Goal: Task Accomplishment & Management: Use online tool/utility

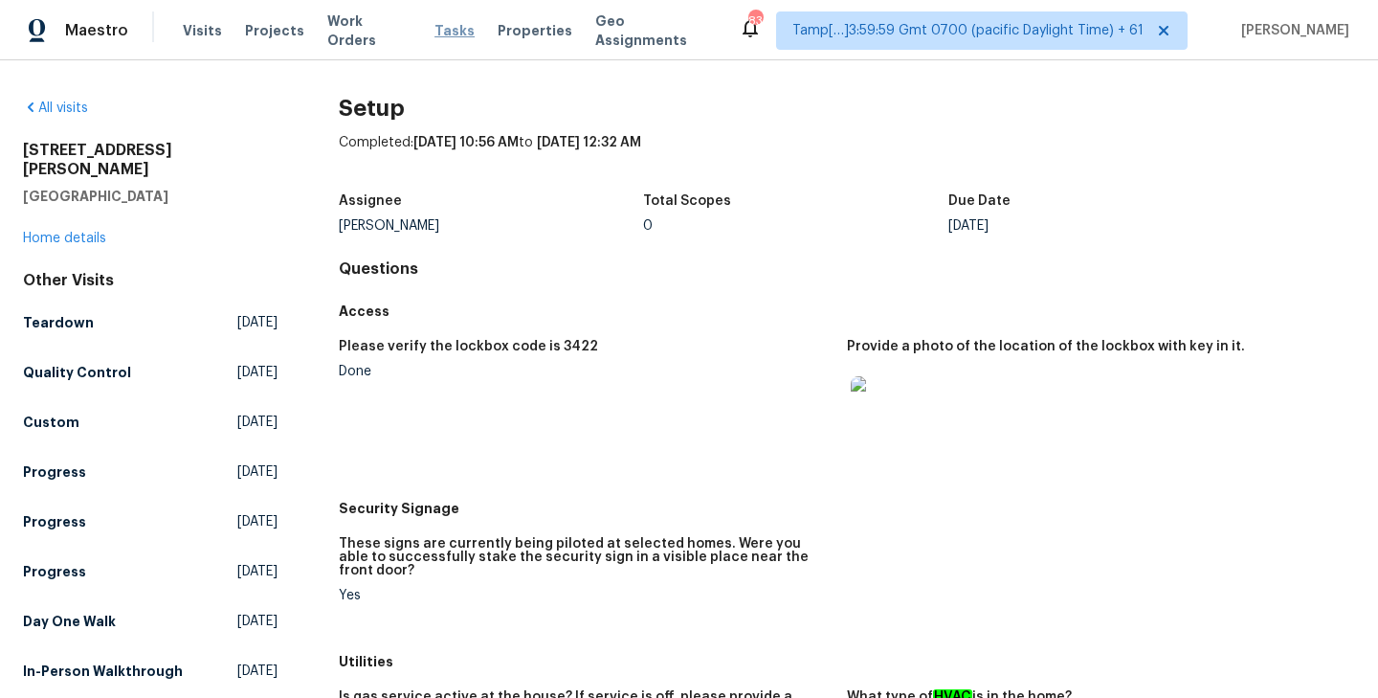
click at [435, 27] on span "Tasks" at bounding box center [455, 30] width 40 height 13
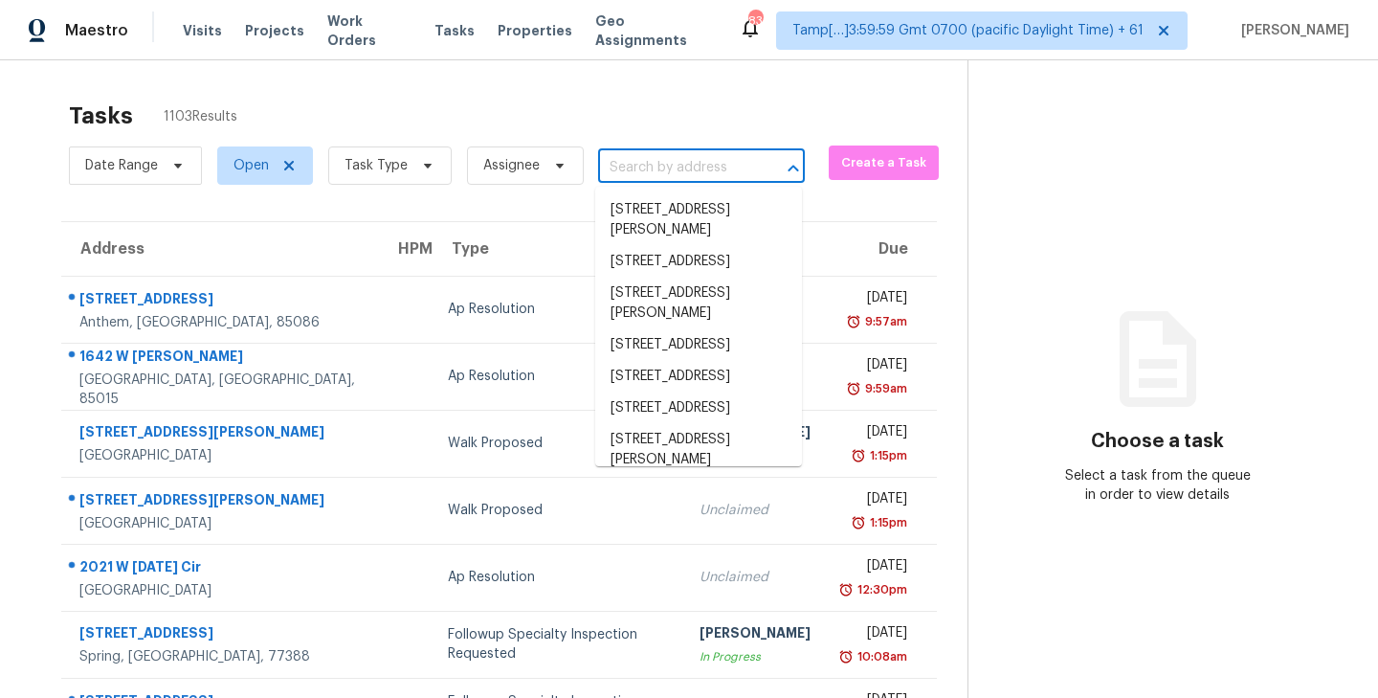
click at [684, 161] on input "text" at bounding box center [674, 168] width 153 height 30
paste input "[STREET_ADDRESS]"
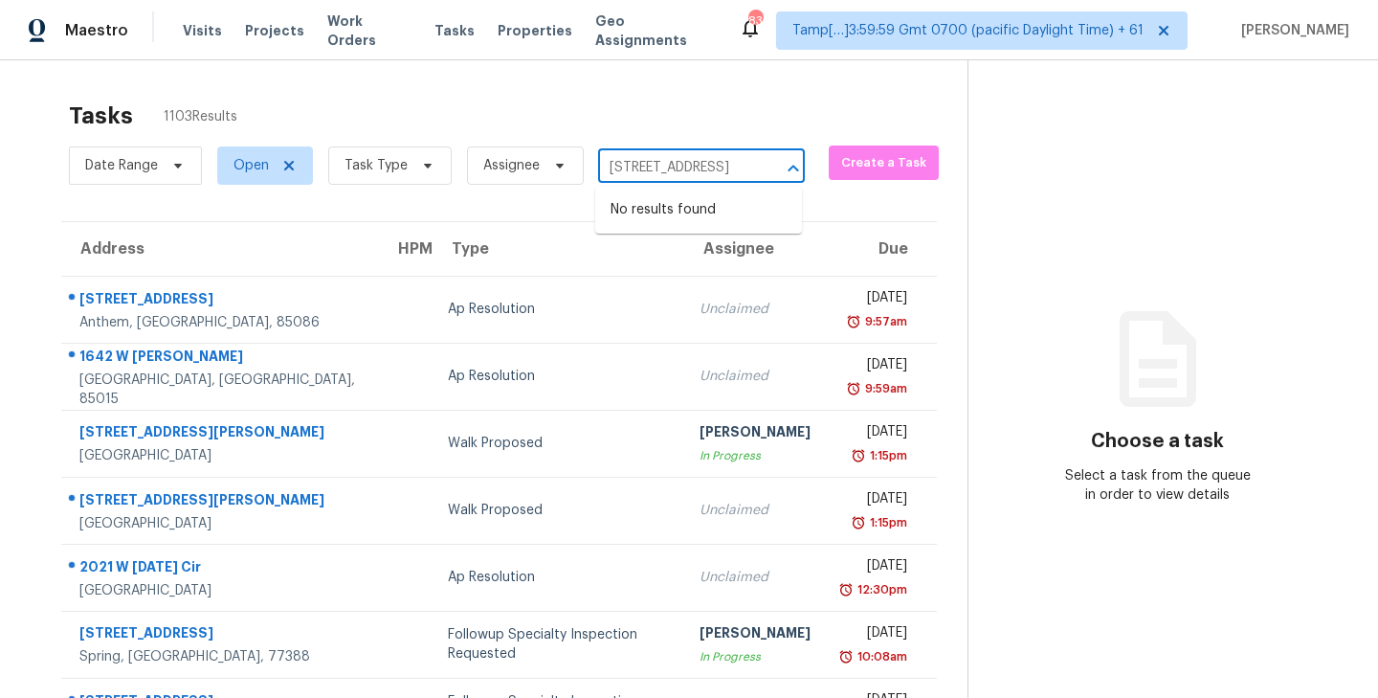
type input "[STREET_ADDRESS]"
click at [522, 85] on div "Tasks 1103 Results Date Range Open Task Type Assignee ​ Create a Task Address H…" at bounding box center [689, 528] width 1378 height 937
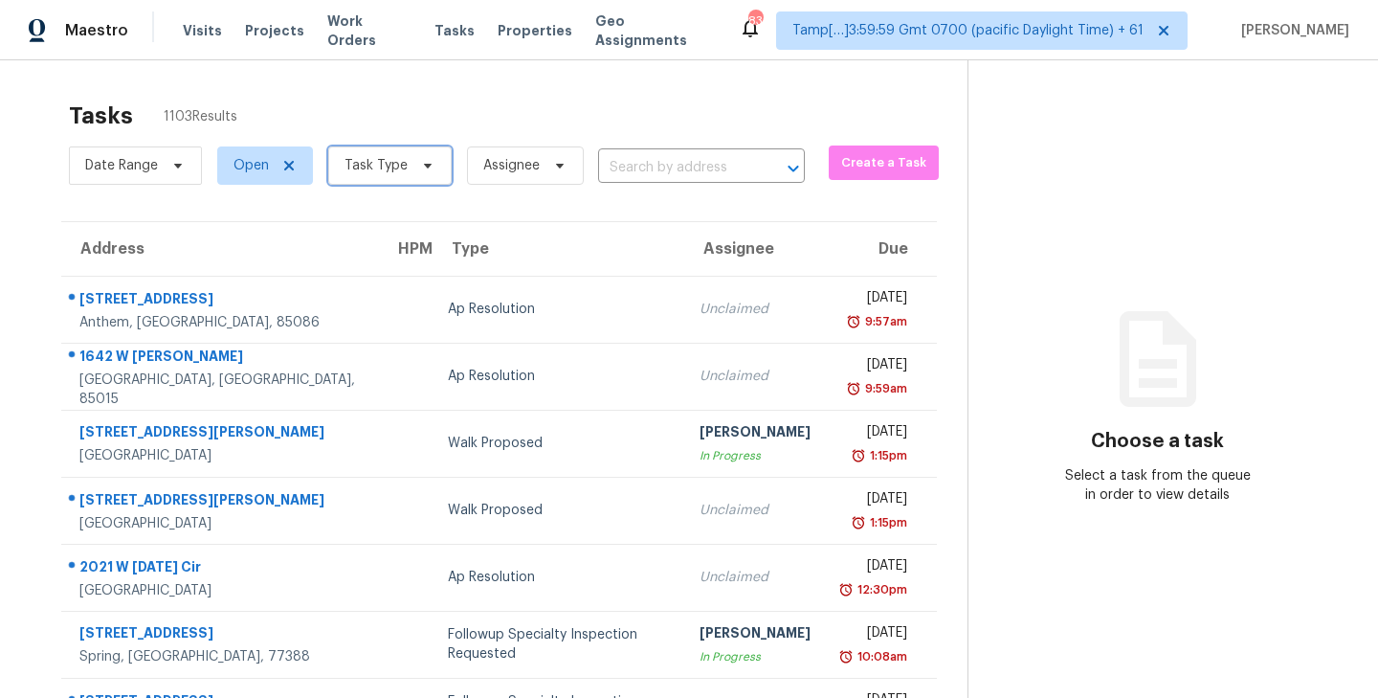
click at [426, 160] on icon at bounding box center [427, 165] width 15 height 15
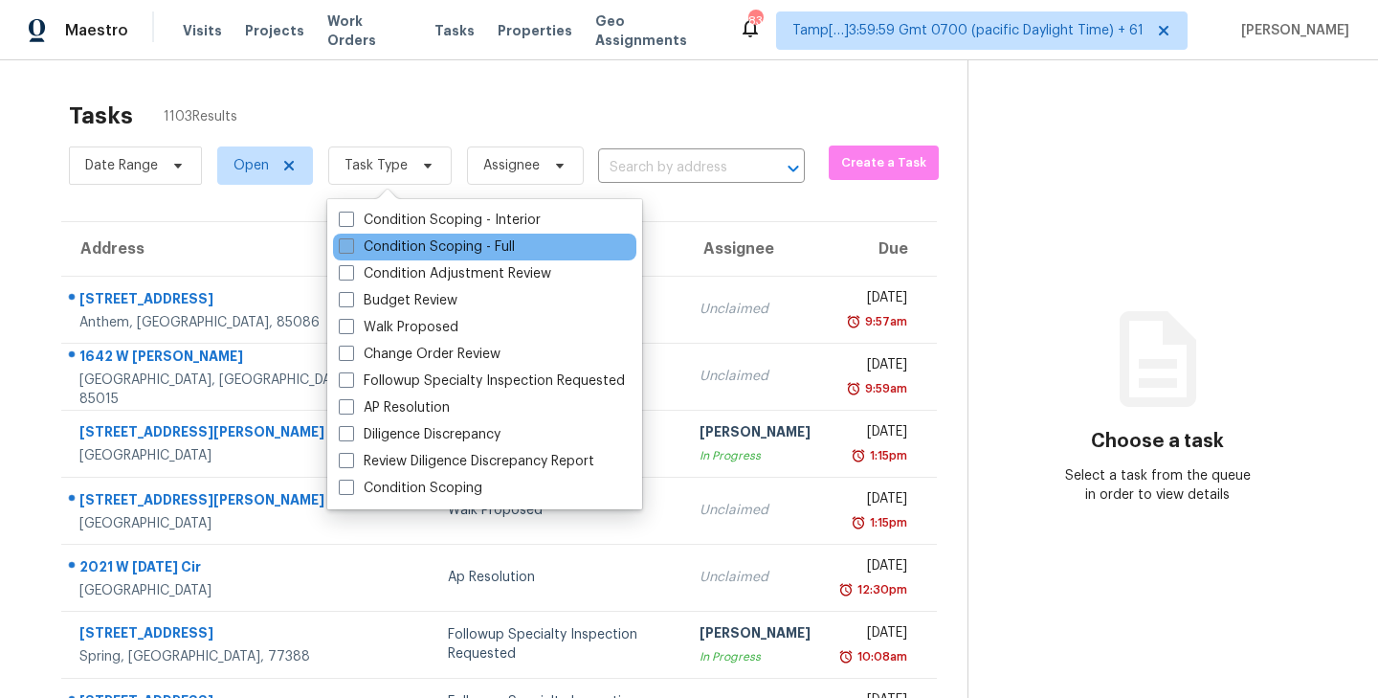
click at [339, 246] on span at bounding box center [346, 245] width 15 height 15
click at [339, 246] on input "Condition Scoping - Full" at bounding box center [345, 243] width 12 height 12
checkbox input "true"
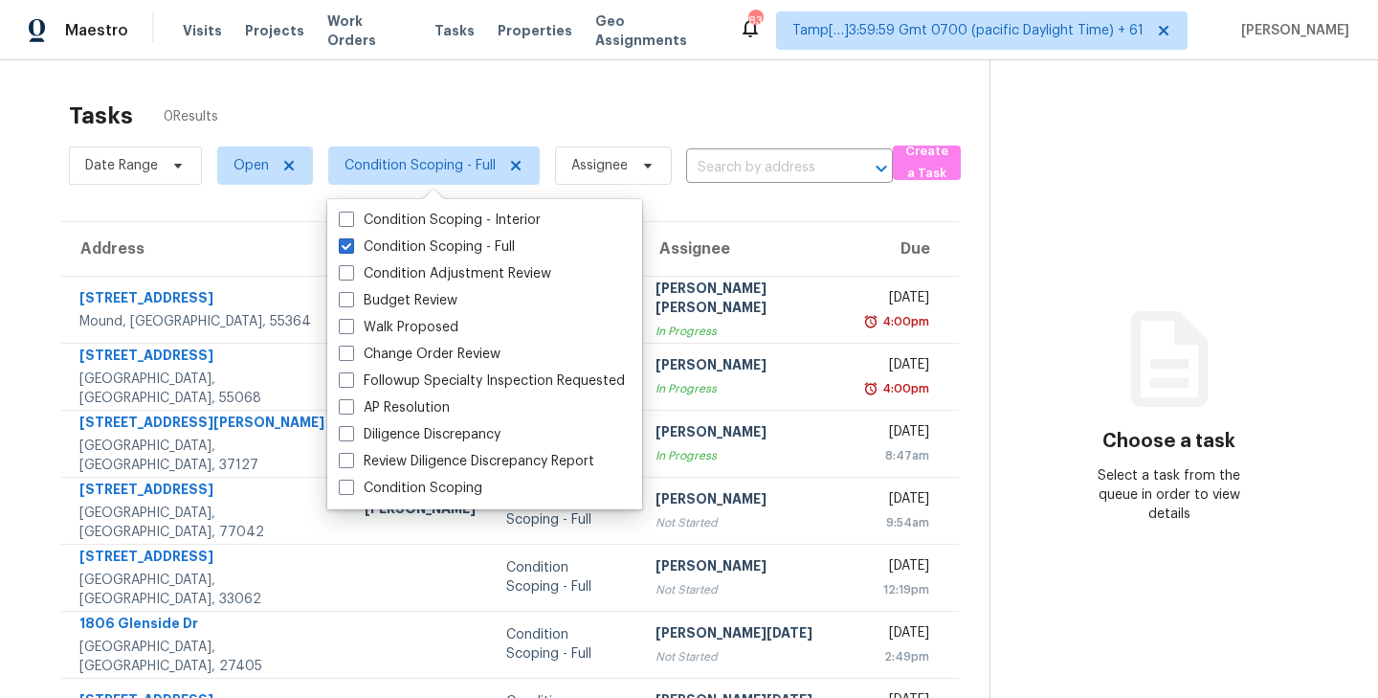
click at [595, 119] on div "Tasks 0 Results" at bounding box center [529, 116] width 921 height 50
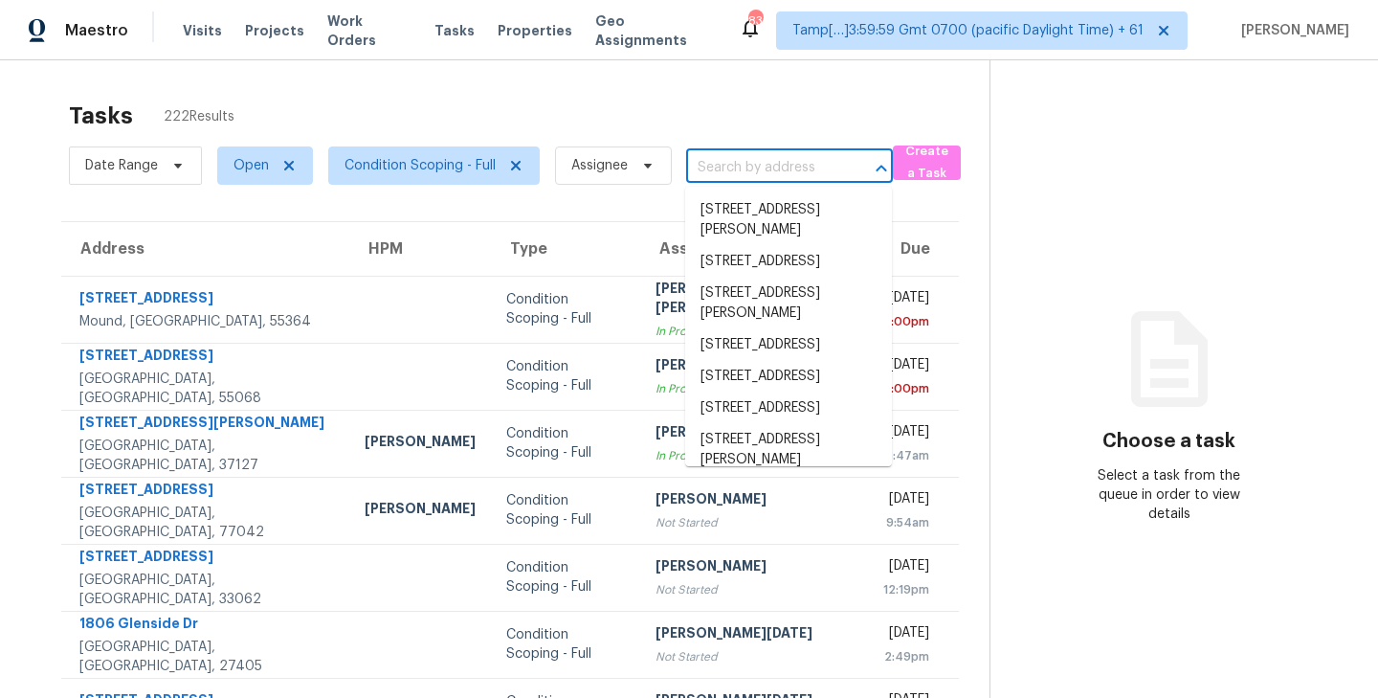
click at [736, 166] on input "text" at bounding box center [762, 168] width 153 height 30
paste input "[STREET_ADDRESS]"
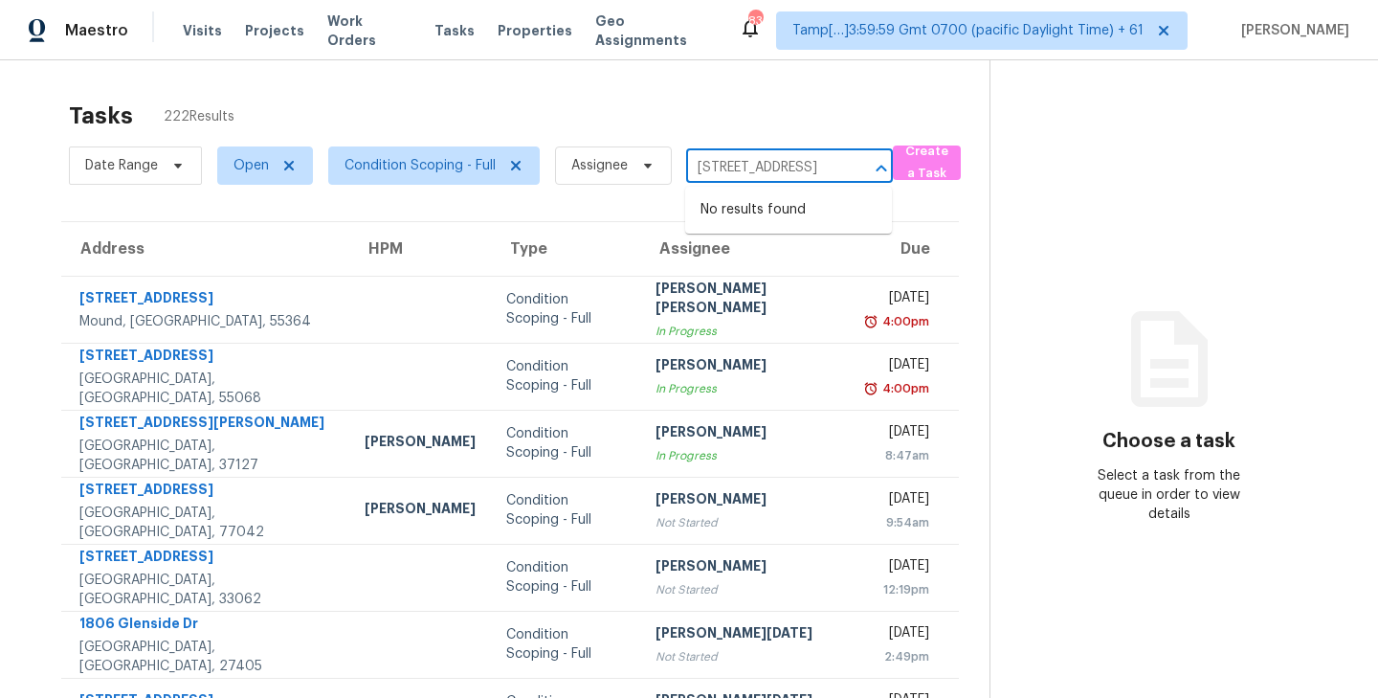
scroll to position [0, 87]
click at [725, 166] on input "[STREET_ADDRESS]" at bounding box center [762, 168] width 153 height 30
type input "3303 Lockmoor"
click at [809, 110] on div "Tasks 222 Results" at bounding box center [529, 116] width 921 height 50
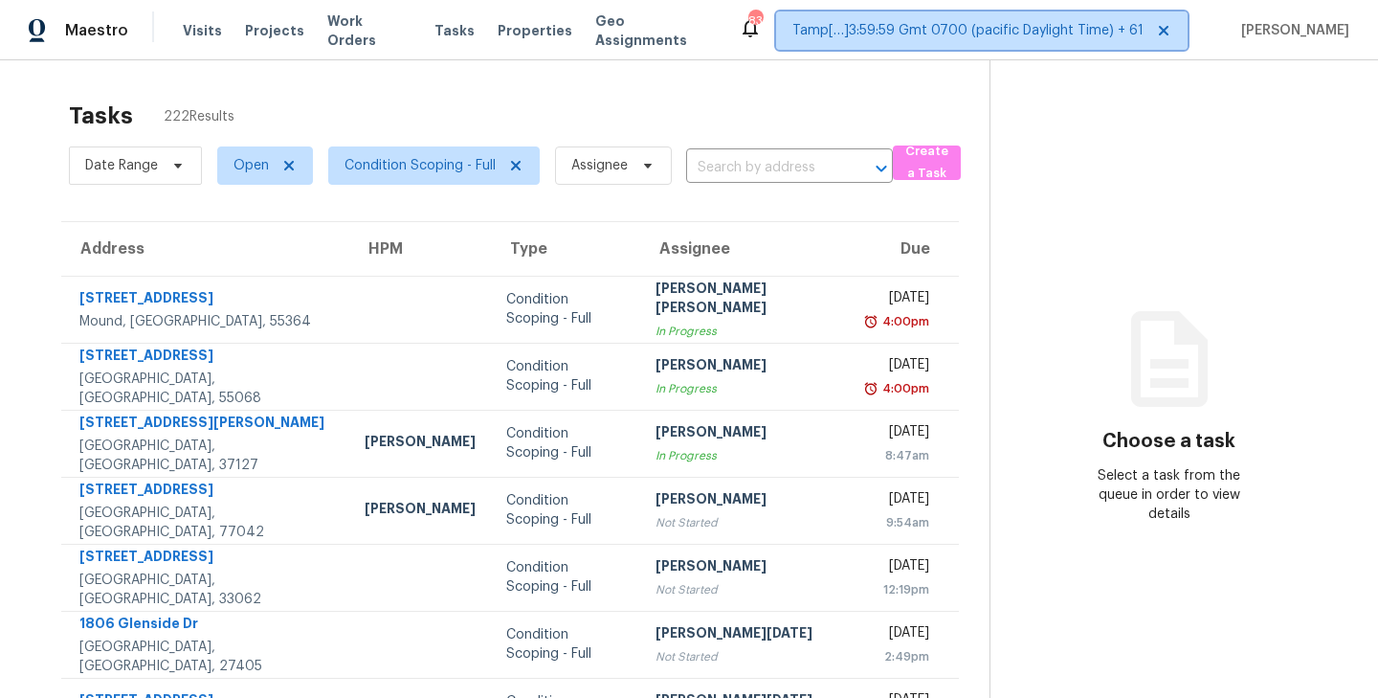
click at [998, 29] on span "Tamp[…]3:59:59 Gmt 0700 (pacific Daylight Time) + 61" at bounding box center [968, 30] width 351 height 19
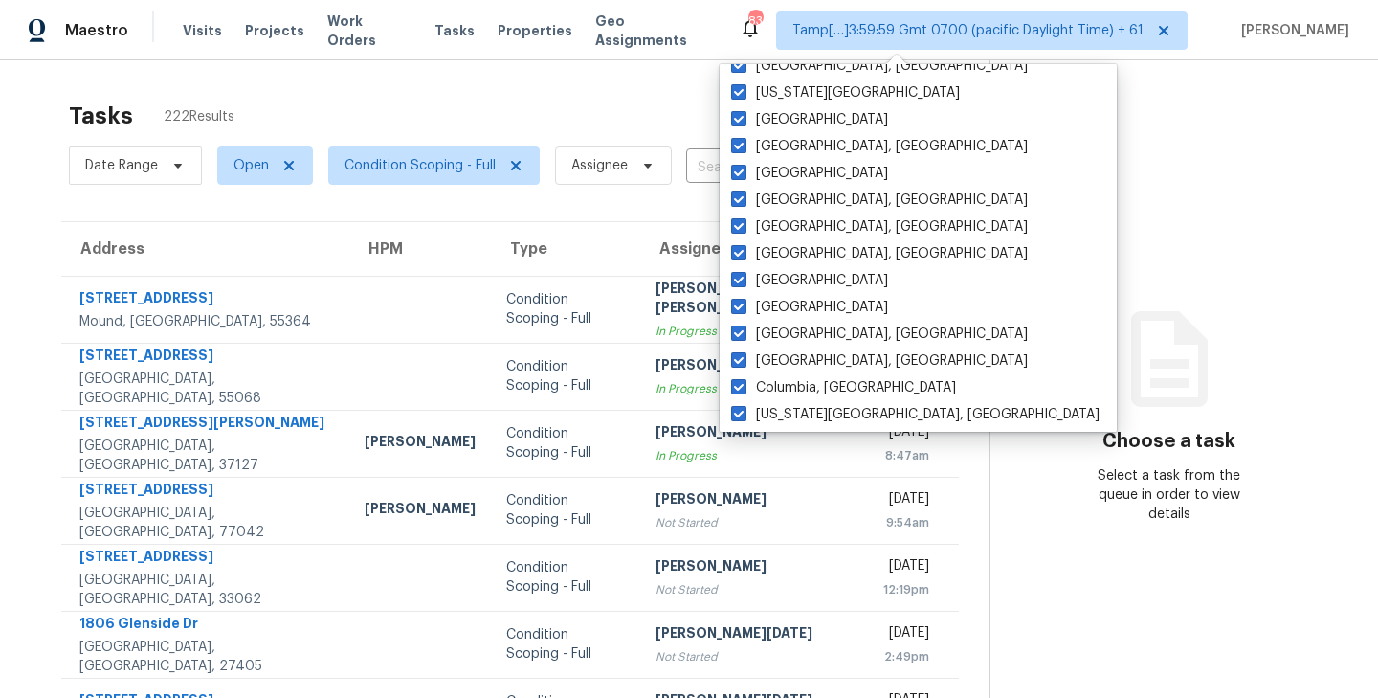
scroll to position [1283, 0]
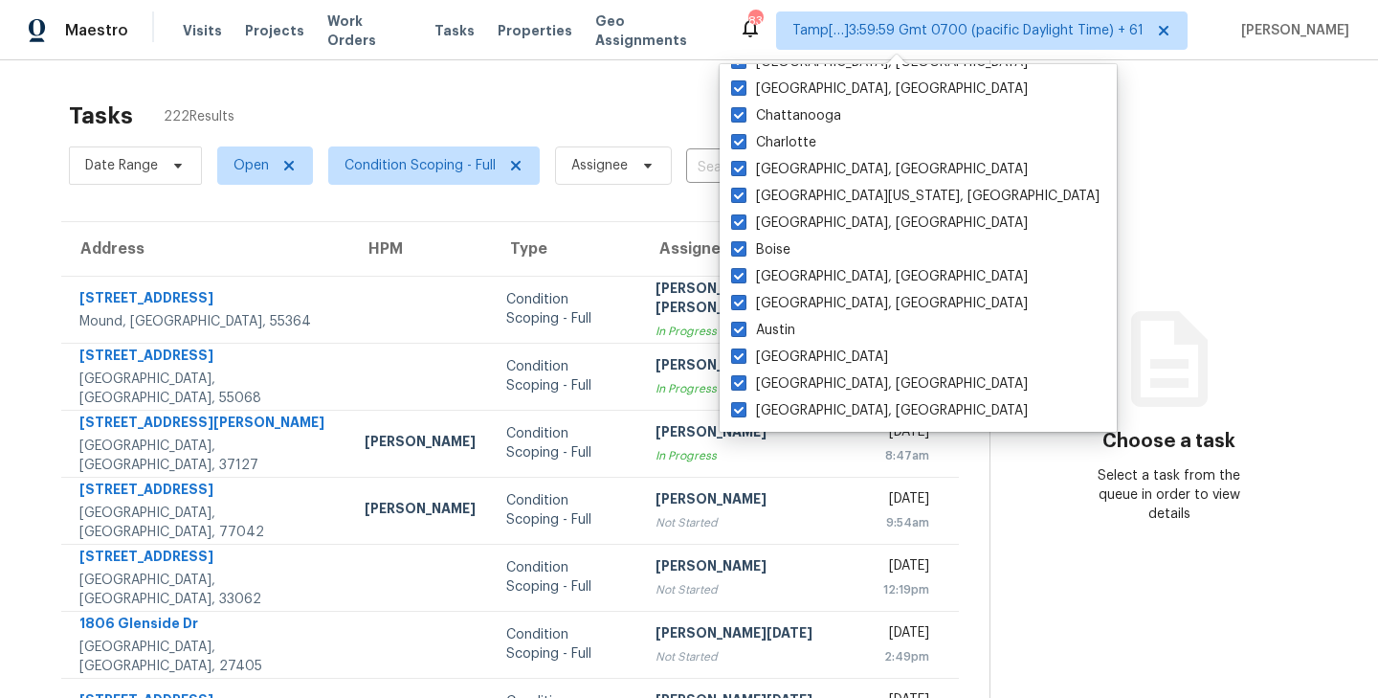
click at [607, 84] on div "Tasks 222 Results Date Range Open Condition Scoping - Full Assignee ​ Create a …" at bounding box center [689, 528] width 1378 height 937
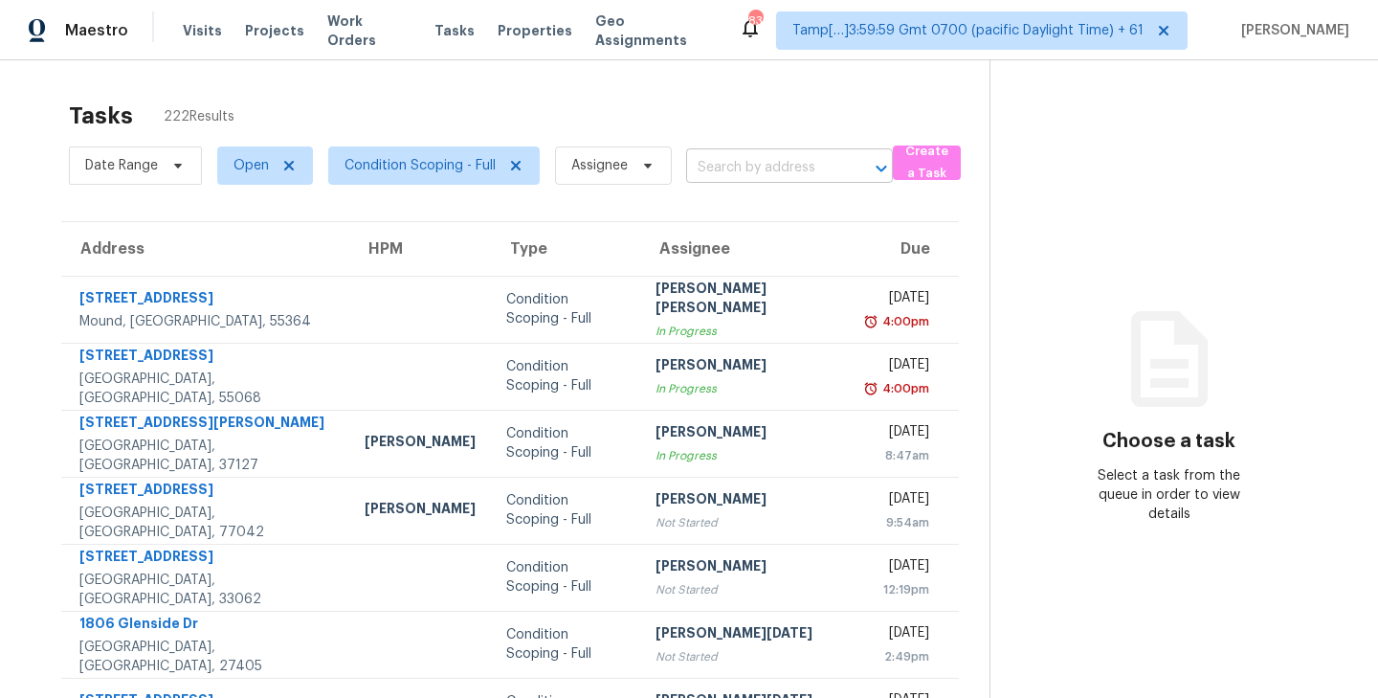
click at [725, 173] on input "text" at bounding box center [762, 168] width 153 height 30
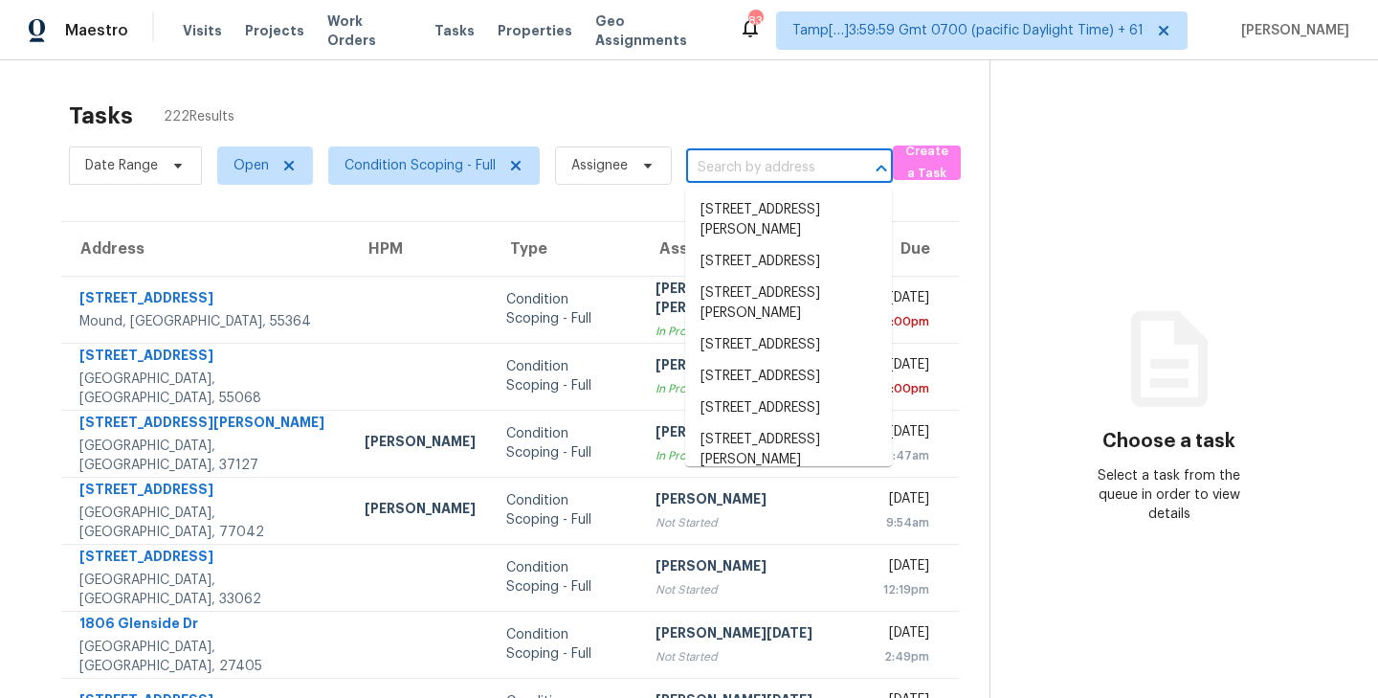
paste input "[STREET_ADDRESS][PERSON_NAME]"
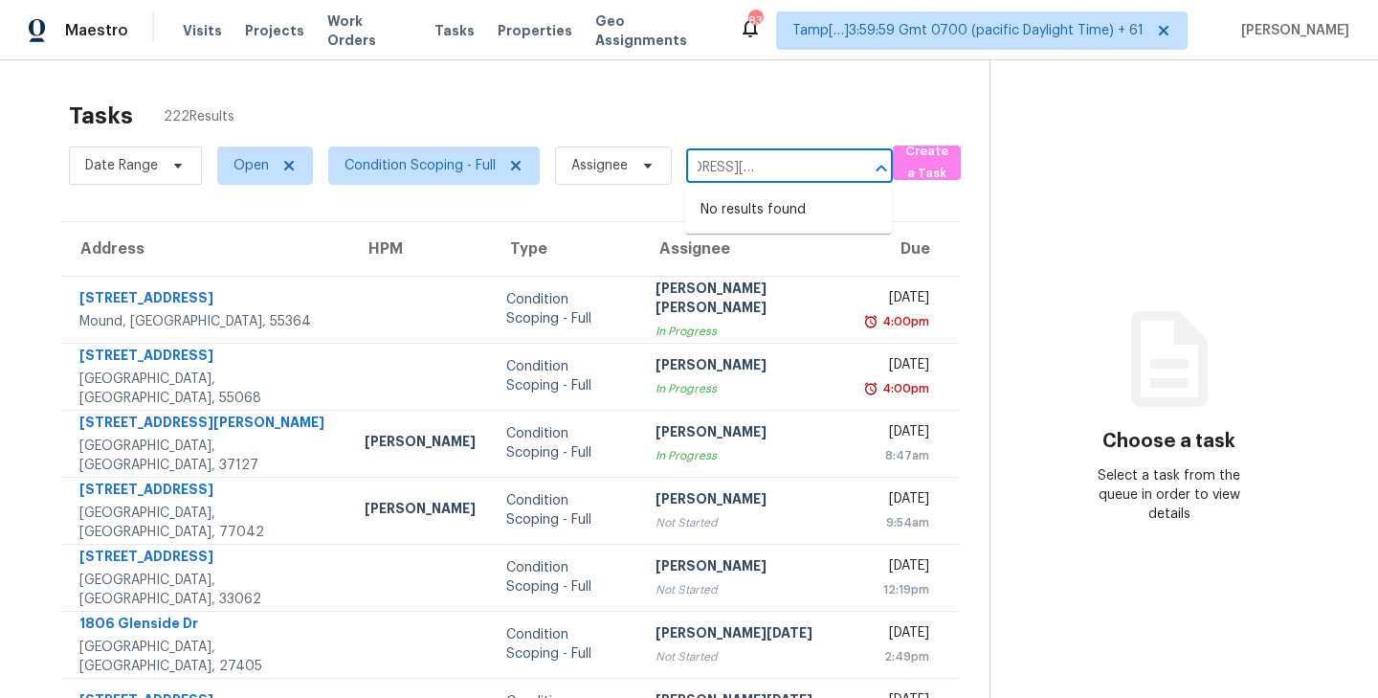
type input "[STREET_ADDRESS][PERSON_NAME]"
click at [812, 96] on div "Tasks 222 Results" at bounding box center [529, 116] width 921 height 50
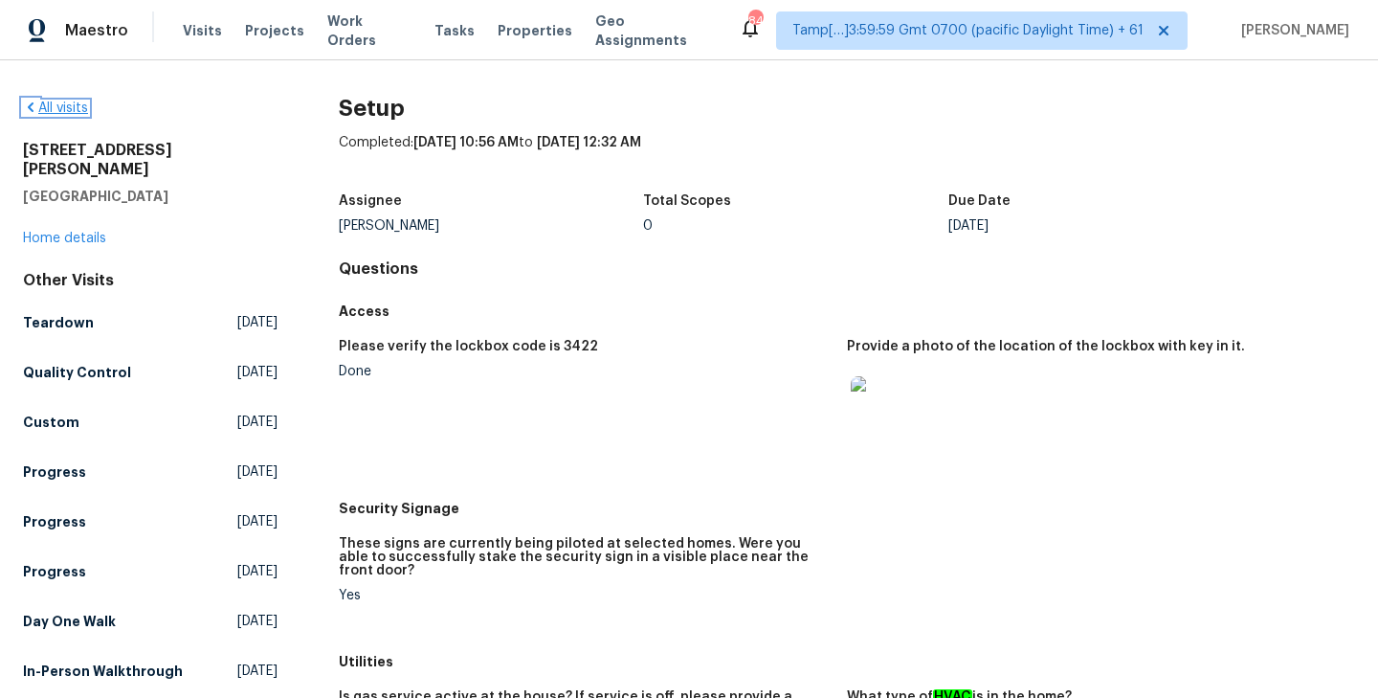
click at [65, 105] on link "All visits" at bounding box center [55, 107] width 65 height 13
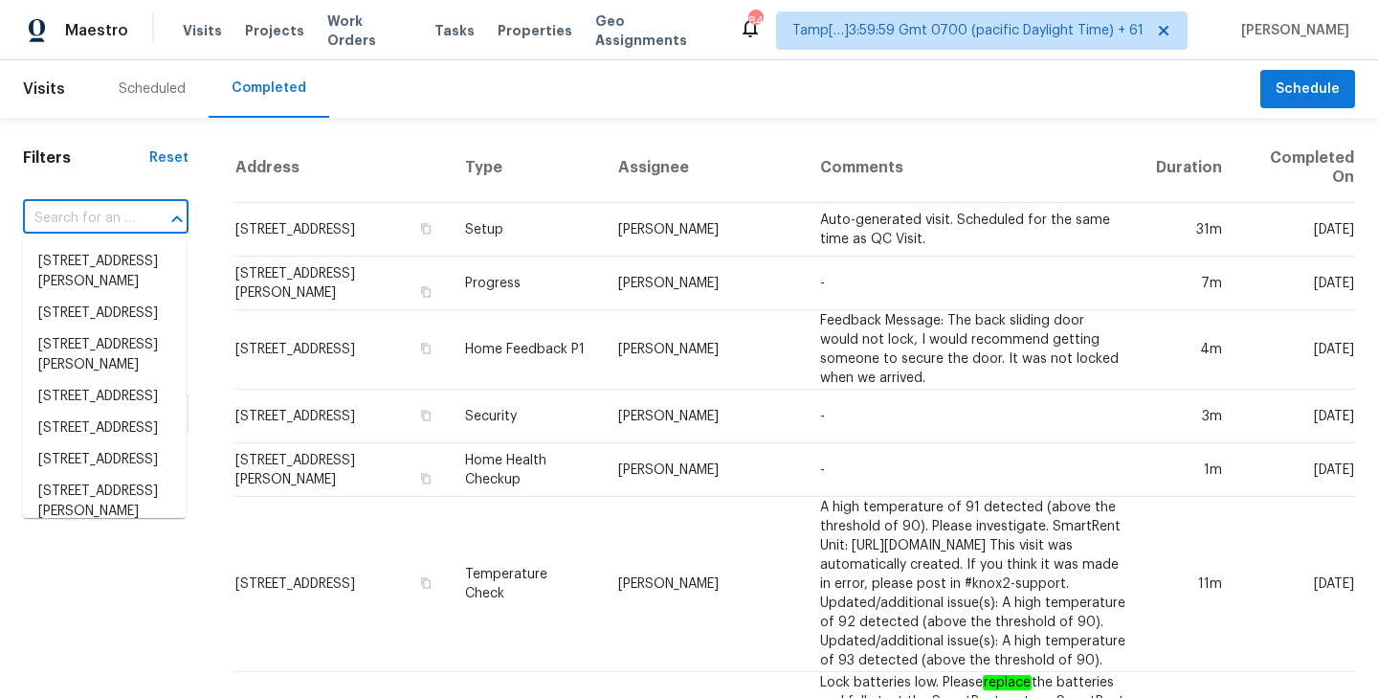
click at [83, 210] on input "text" at bounding box center [79, 219] width 112 height 30
paste input "[STREET_ADDRESS]"
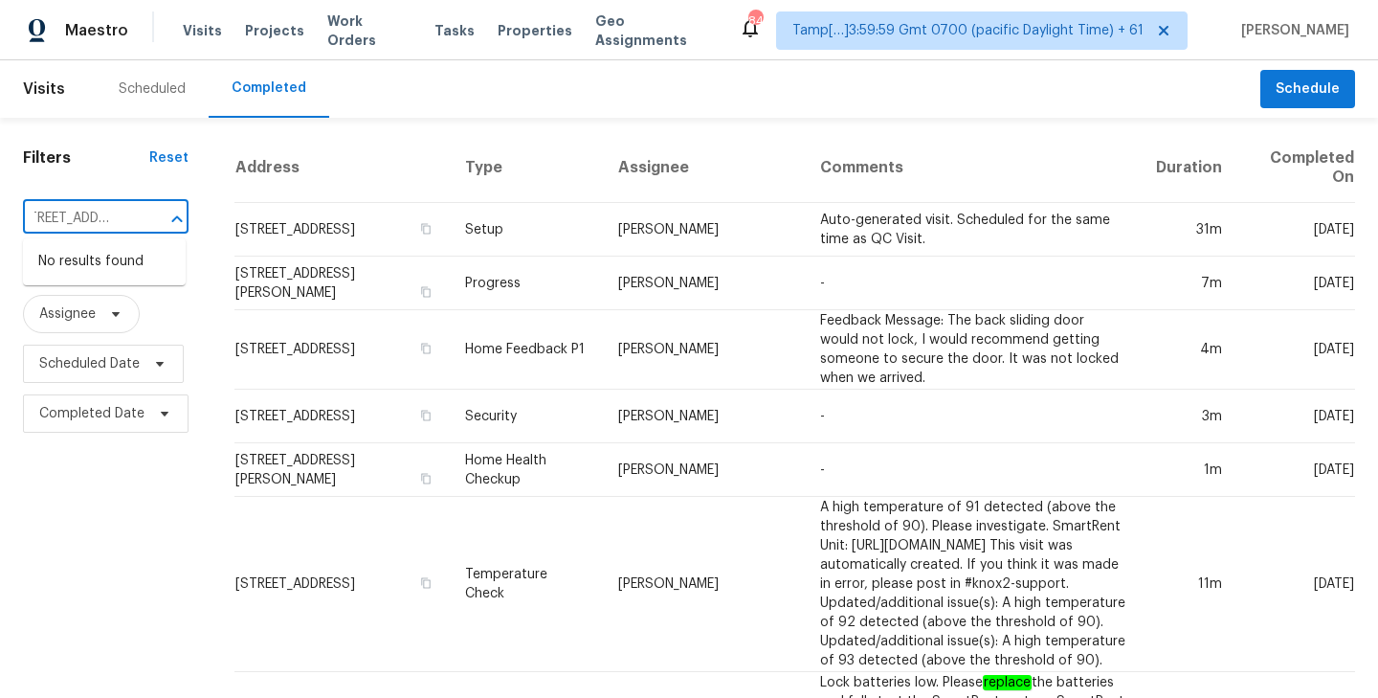
type input "[STREET_ADDRESS]"
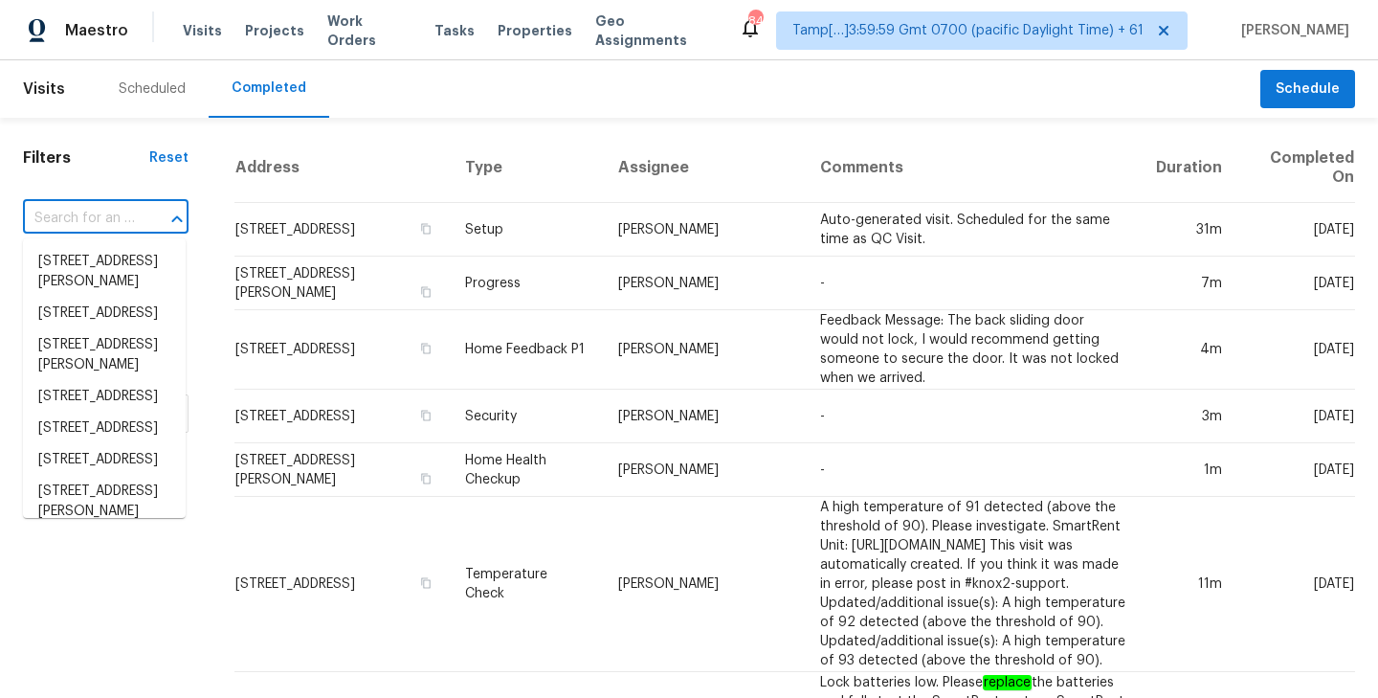
scroll to position [0, 0]
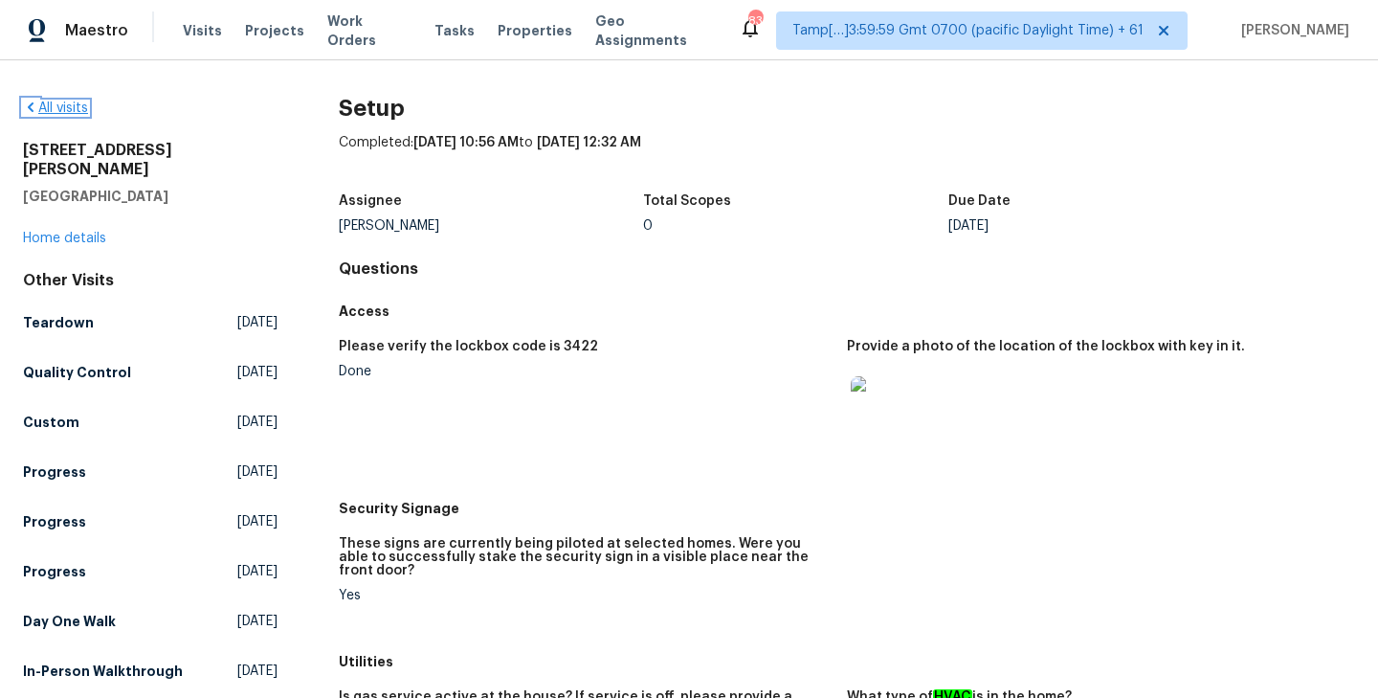
click at [52, 106] on link "All visits" at bounding box center [55, 107] width 65 height 13
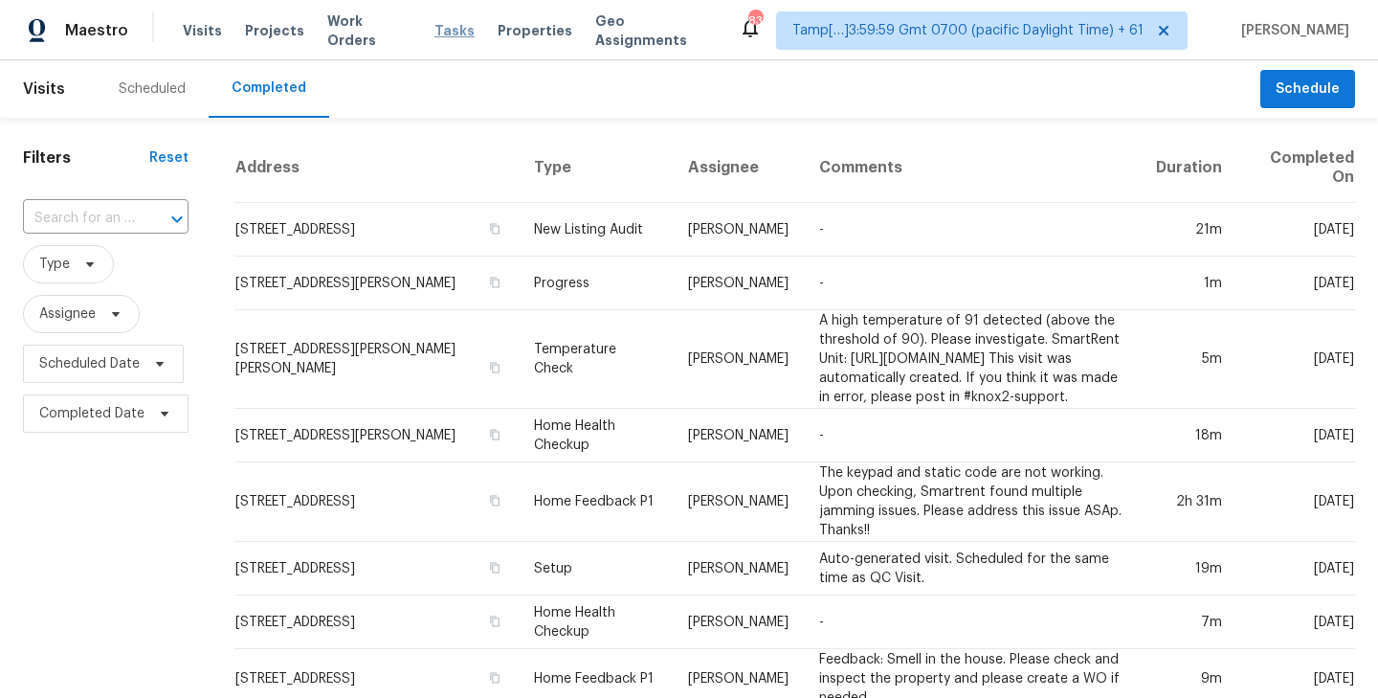
click at [435, 31] on span "Tasks" at bounding box center [455, 30] width 40 height 13
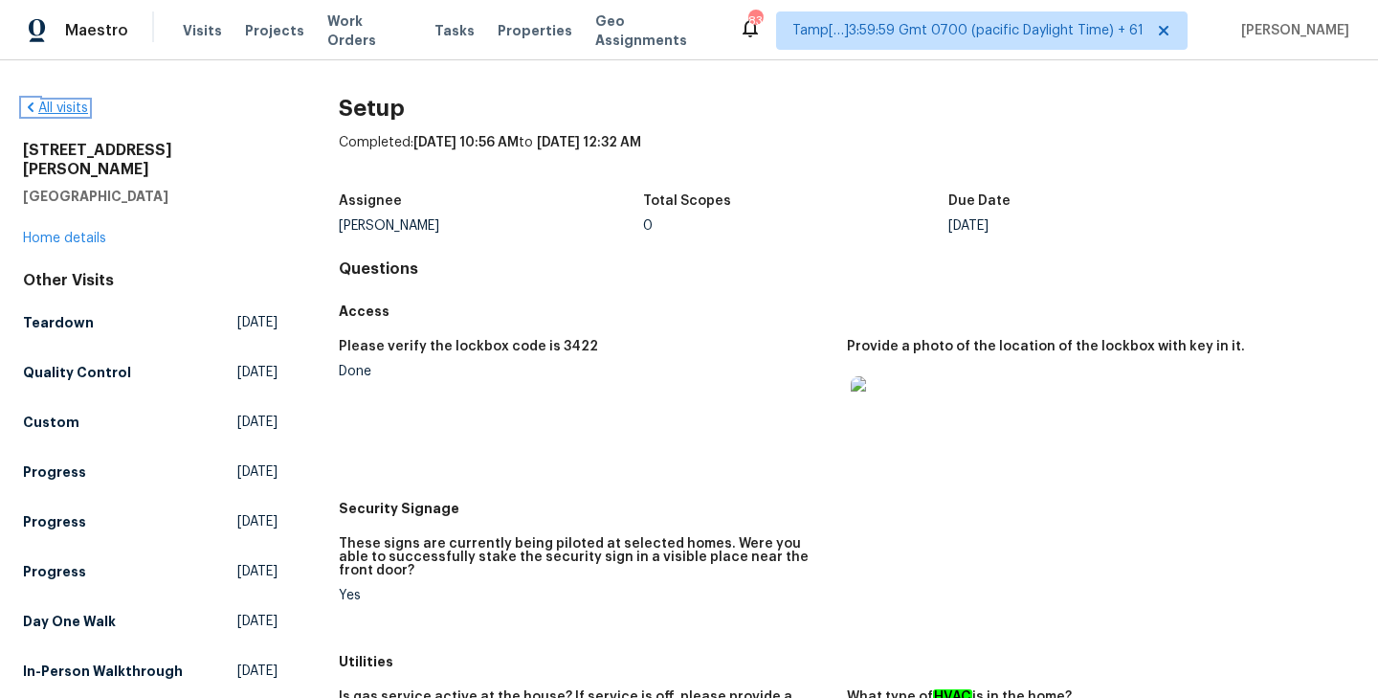
click at [55, 106] on link "All visits" at bounding box center [55, 107] width 65 height 13
